Goal: Task Accomplishment & Management: Manage account settings

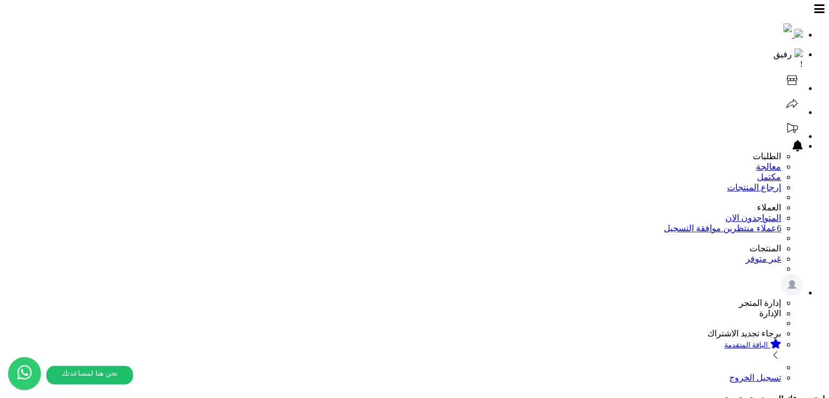
scroll to position [288, 0]
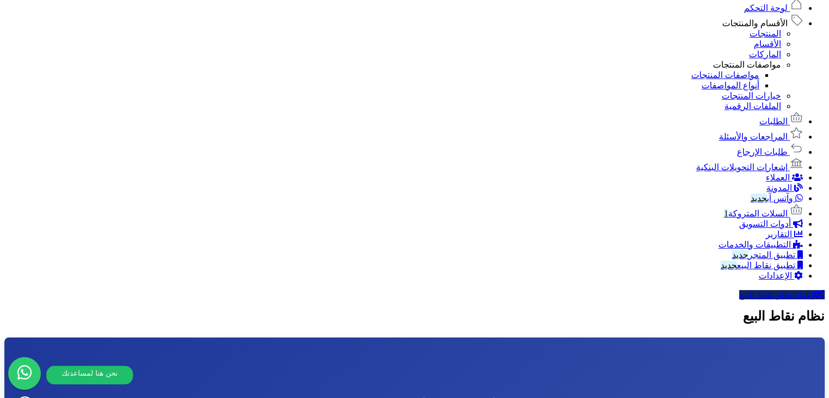
scroll to position [794, 0]
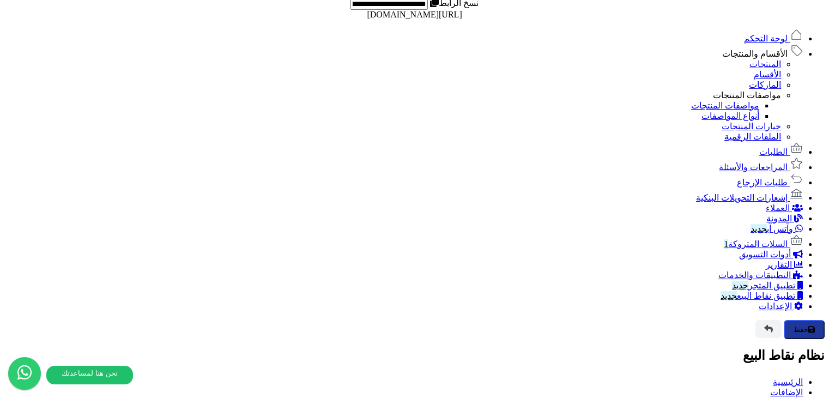
scroll to position [552, 0]
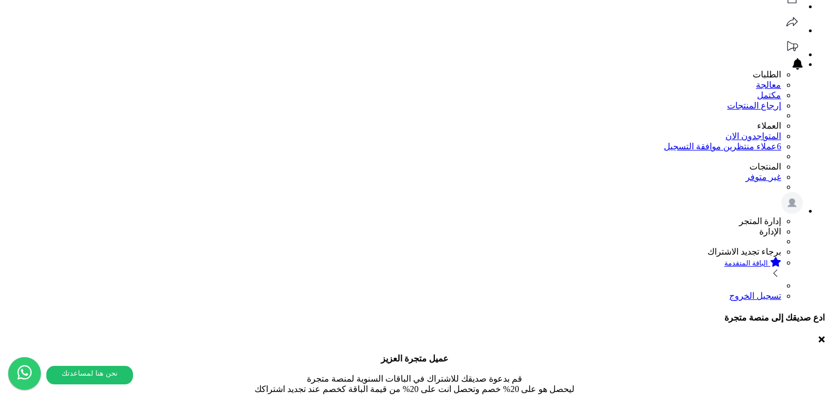
scroll to position [0, 0]
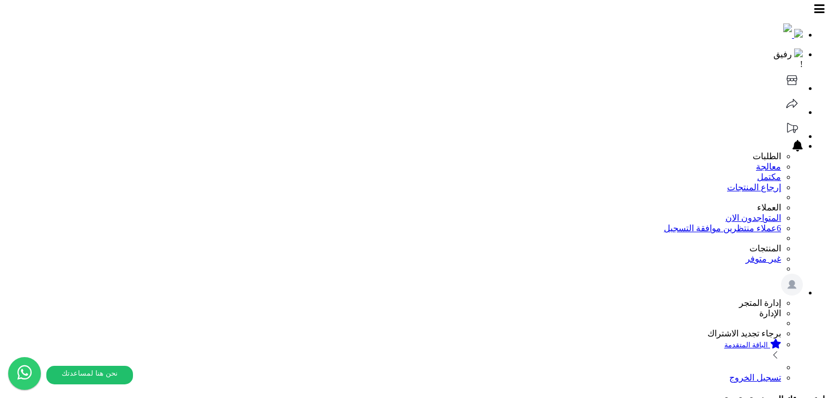
select select
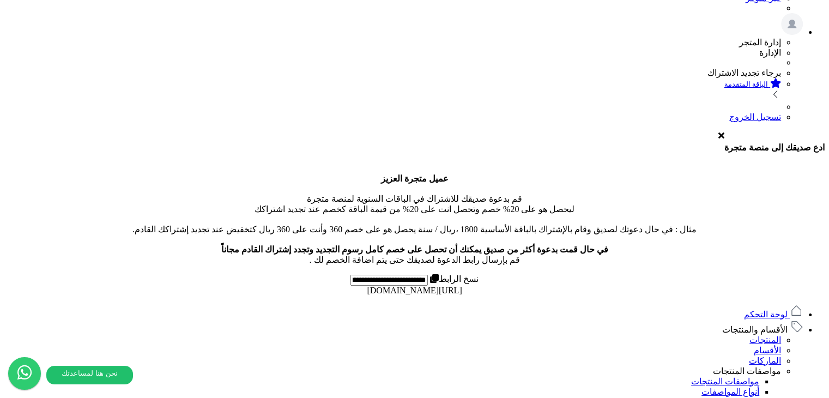
scroll to position [147, 0]
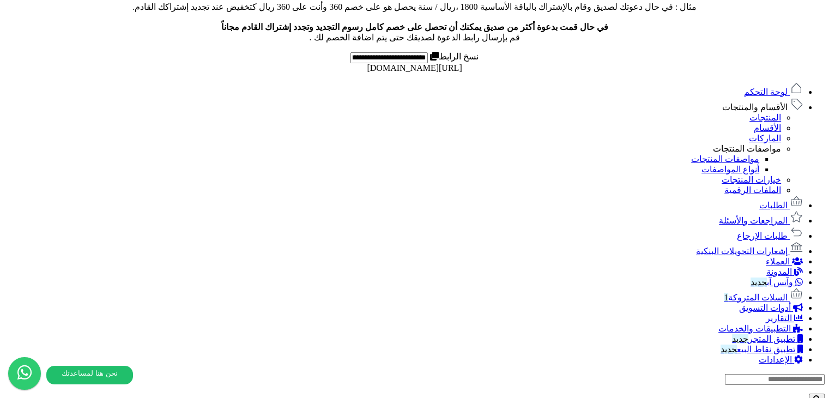
scroll to position [48, 0]
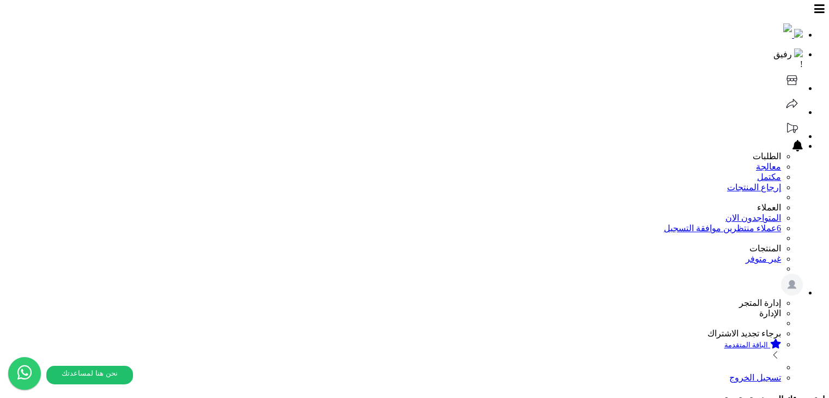
select select
